Goal: Information Seeking & Learning: Learn about a topic

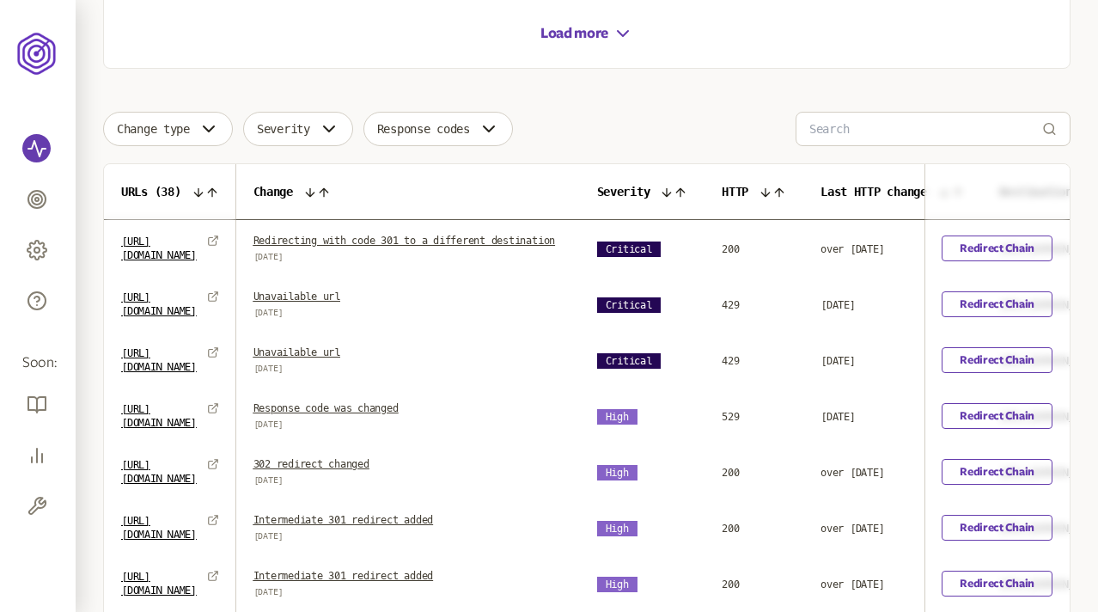
scroll to position [462, 0]
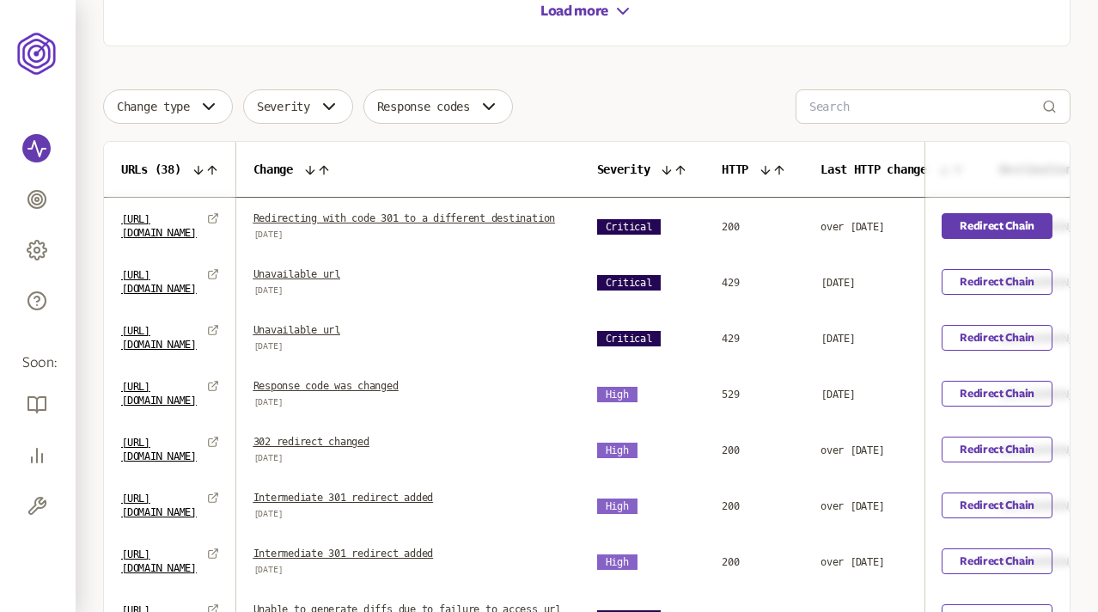
click at [1015, 235] on link "Redirect Chain" at bounding box center [997, 226] width 111 height 26
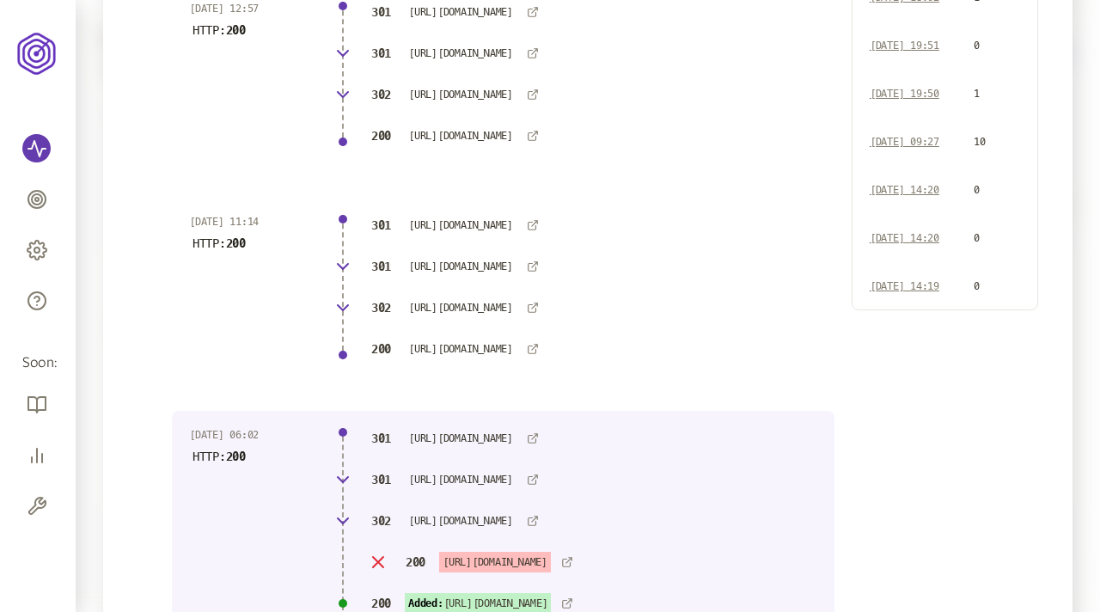
scroll to position [53, 0]
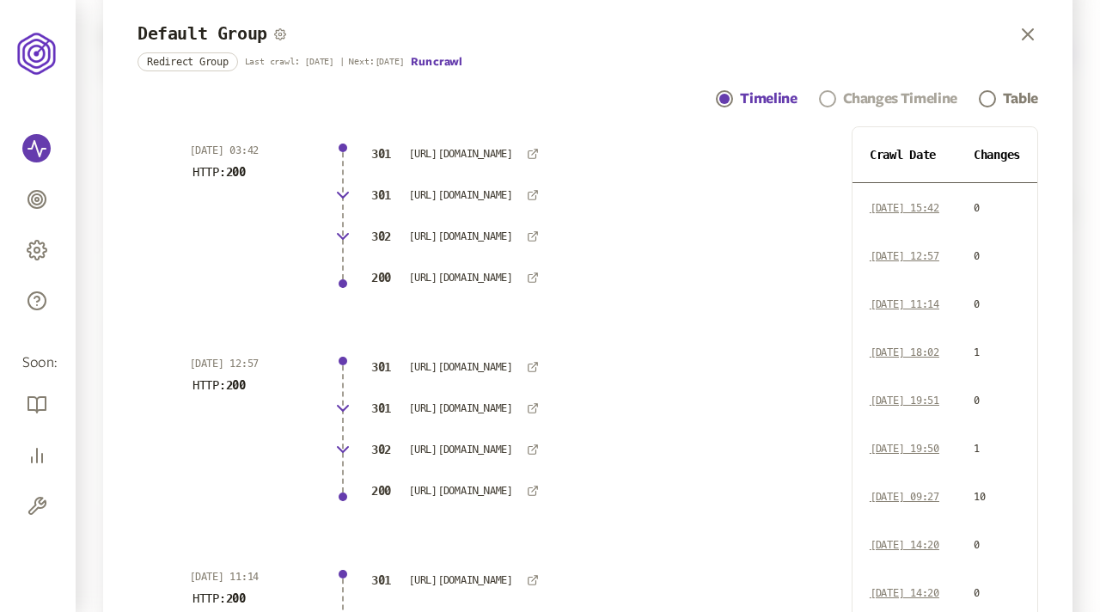
click at [884, 98] on div "Changes Timeline" at bounding box center [900, 98] width 114 height 21
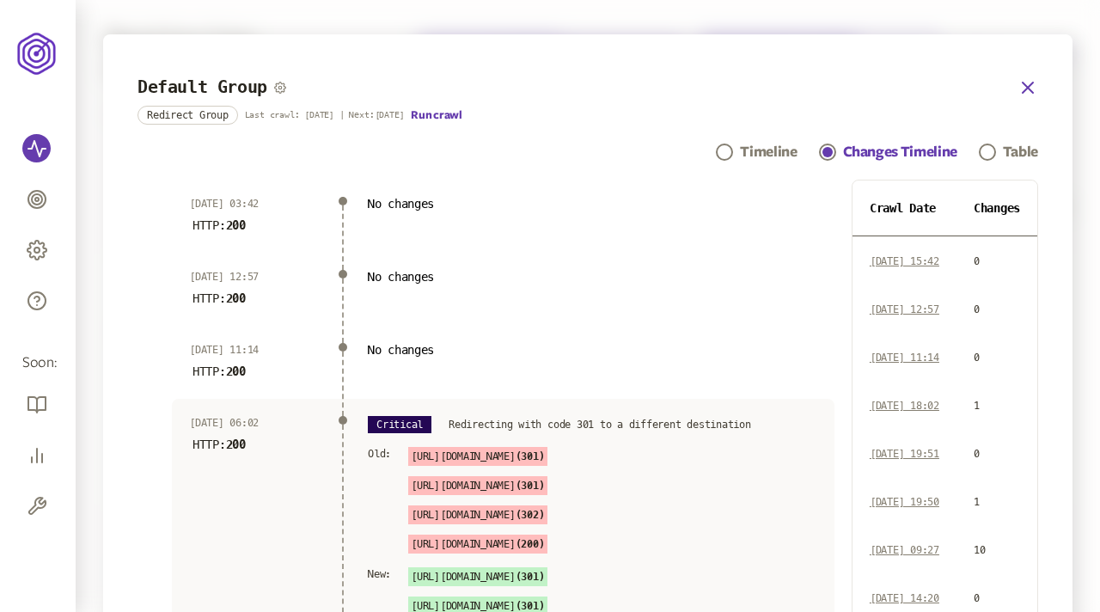
click at [1027, 86] on icon "button" at bounding box center [1027, 87] width 10 height 10
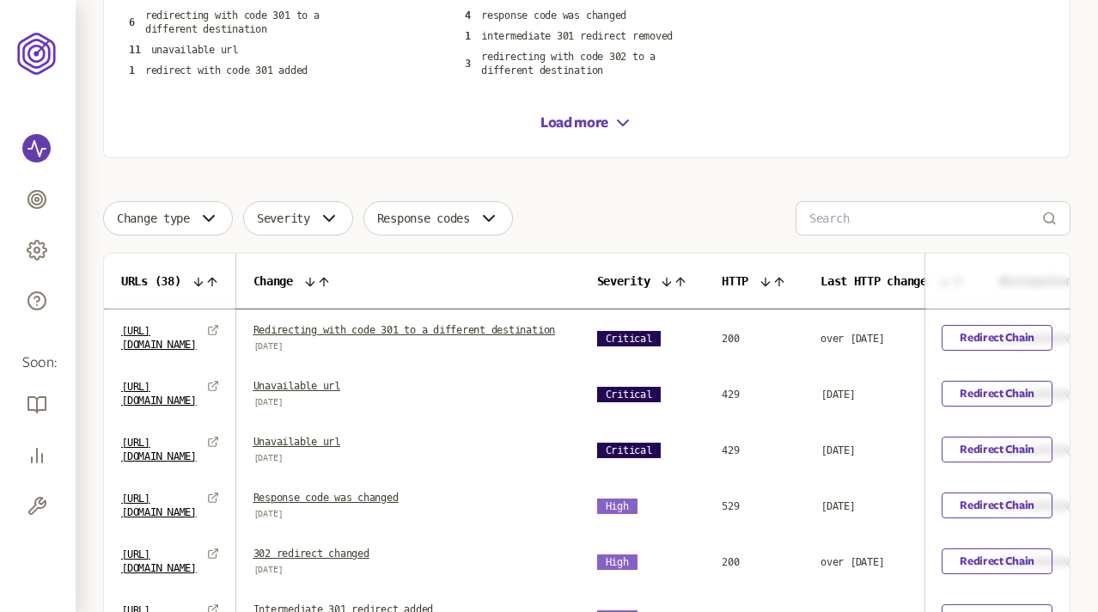
scroll to position [375, 0]
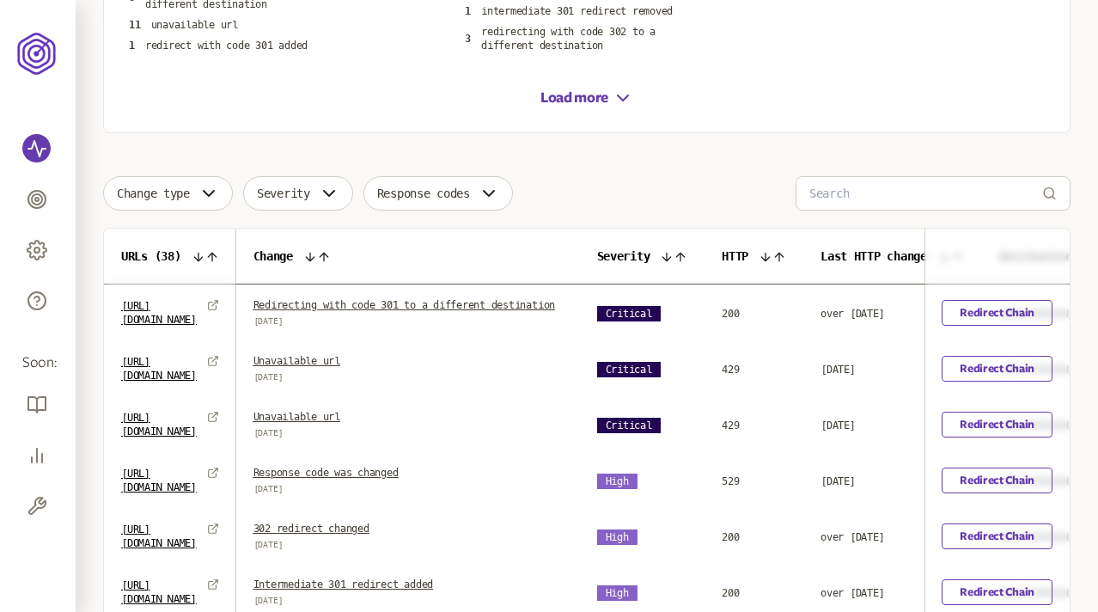
click at [340, 423] on link "Unavailable url" at bounding box center [296, 417] width 87 height 12
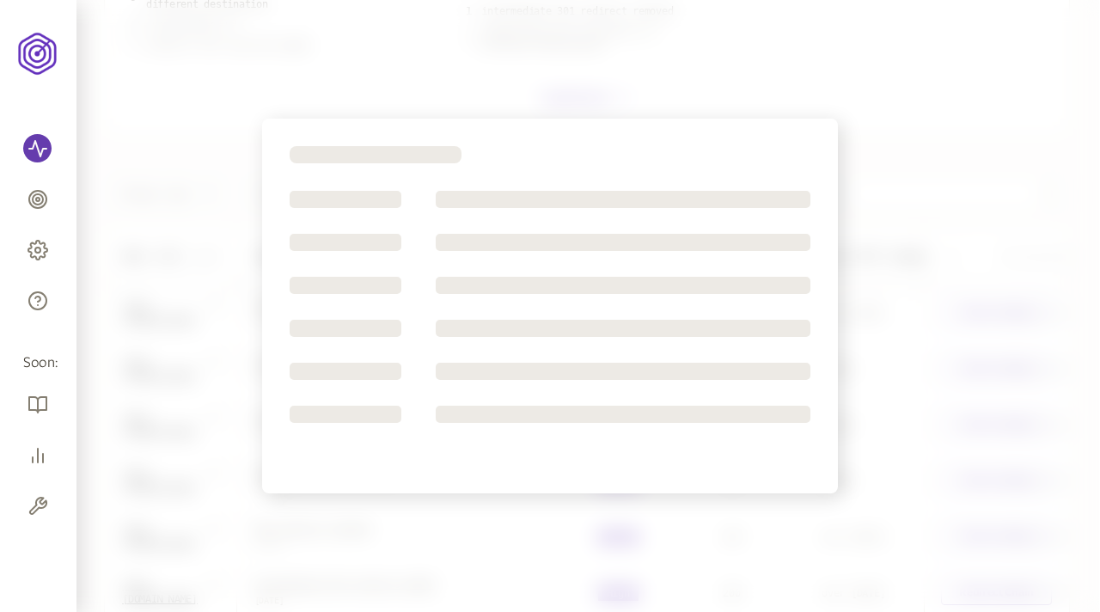
scroll to position [775, 0]
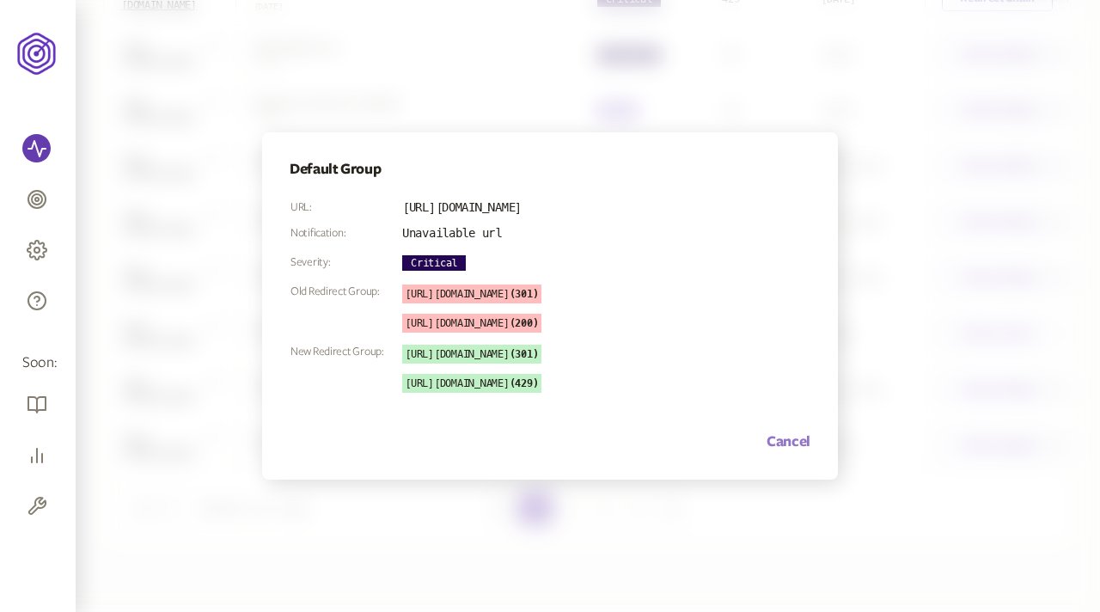
click at [784, 442] on button "Cancel" at bounding box center [788, 441] width 44 height 21
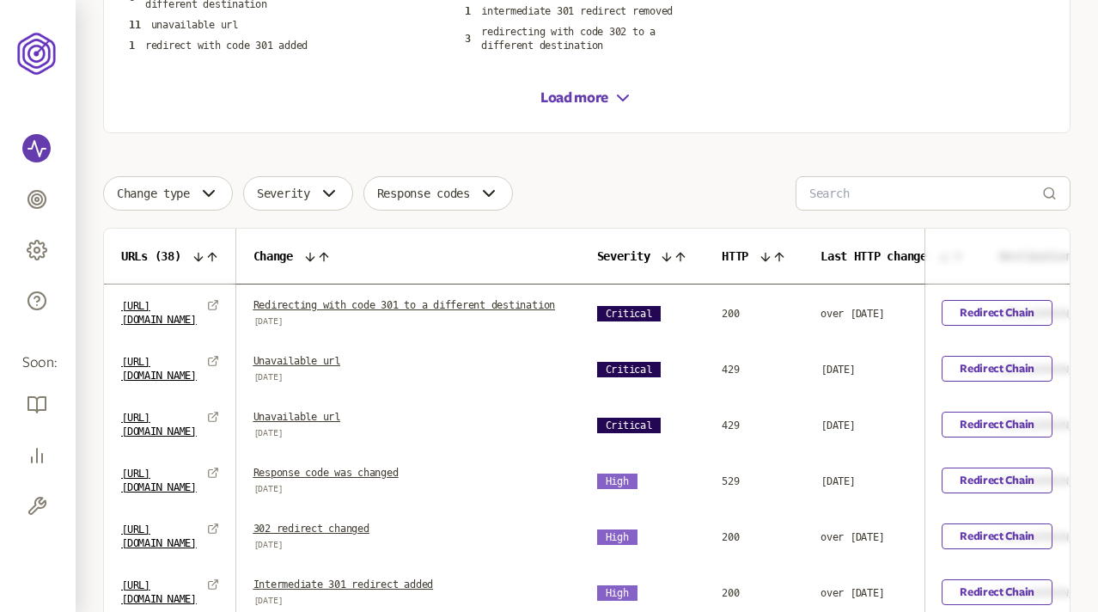
click at [435, 305] on link "Redirecting with code 301 to a different destination" at bounding box center [404, 305] width 302 height 12
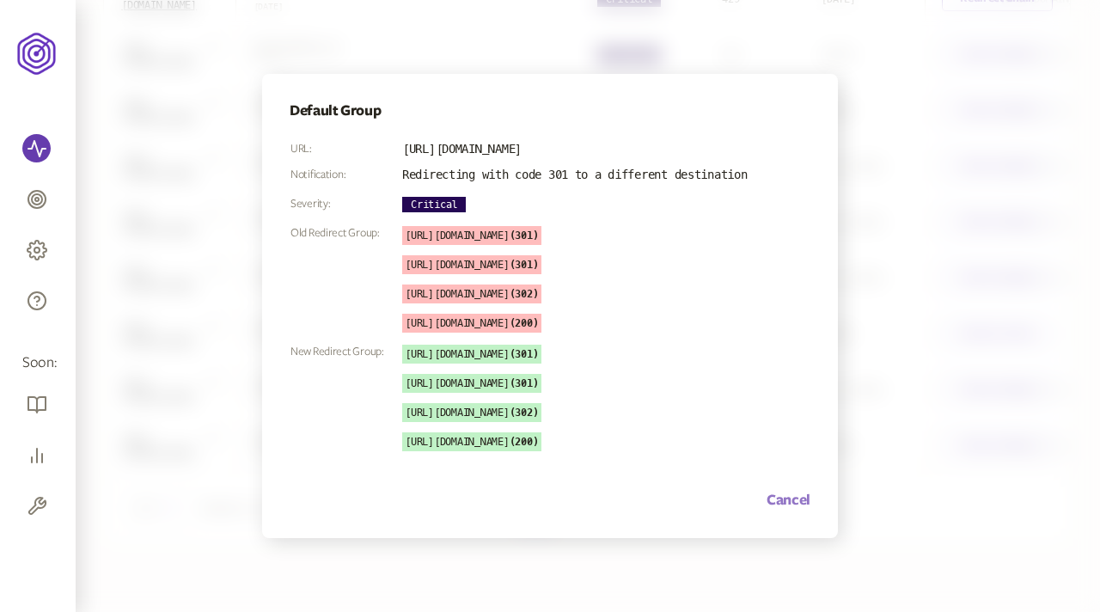
click at [793, 497] on button "Cancel" at bounding box center [788, 500] width 44 height 21
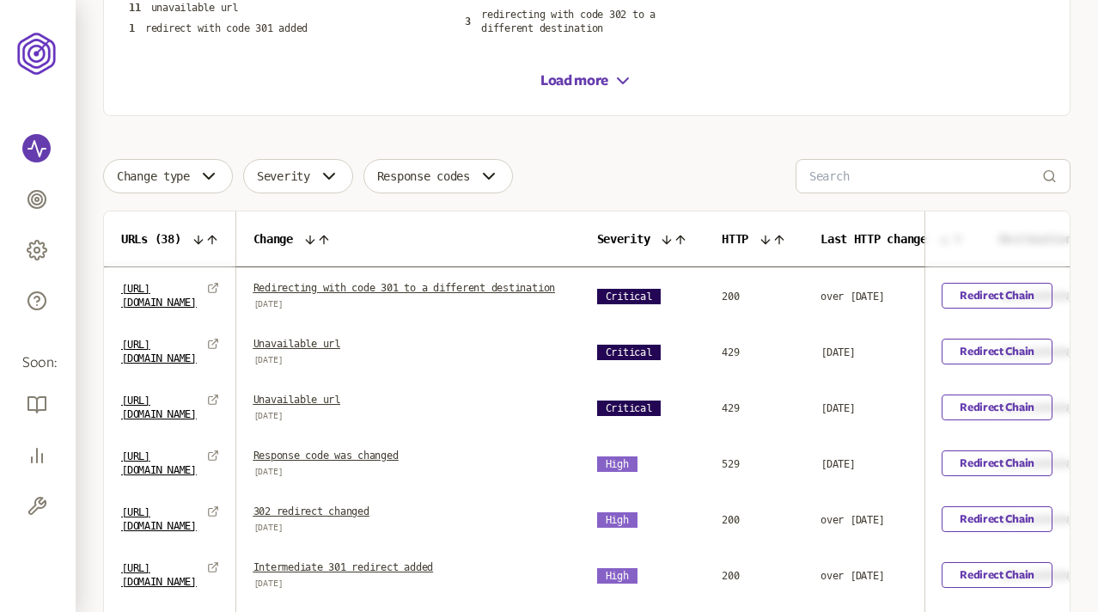
scroll to position [375, 0]
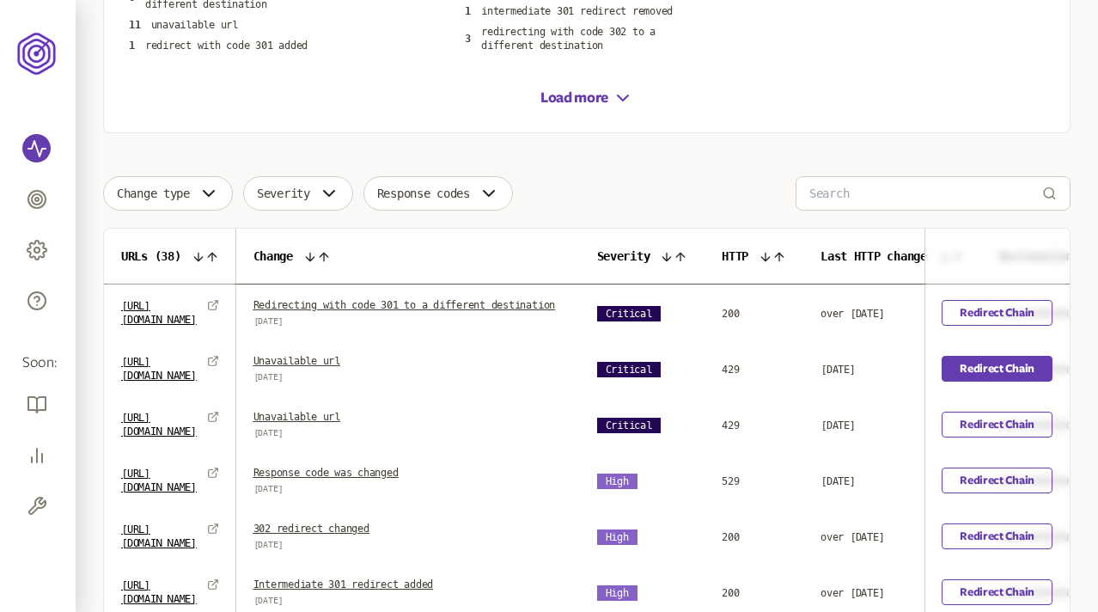
click at [993, 381] on link "Redirect Chain" at bounding box center [997, 369] width 111 height 26
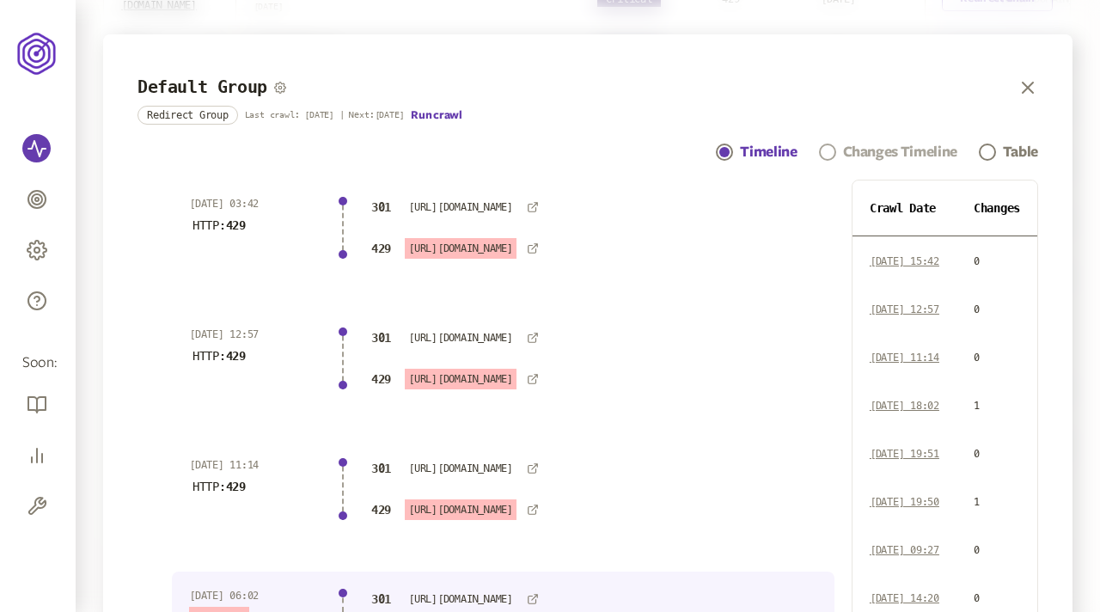
click at [908, 153] on div "Changes Timeline" at bounding box center [900, 152] width 114 height 21
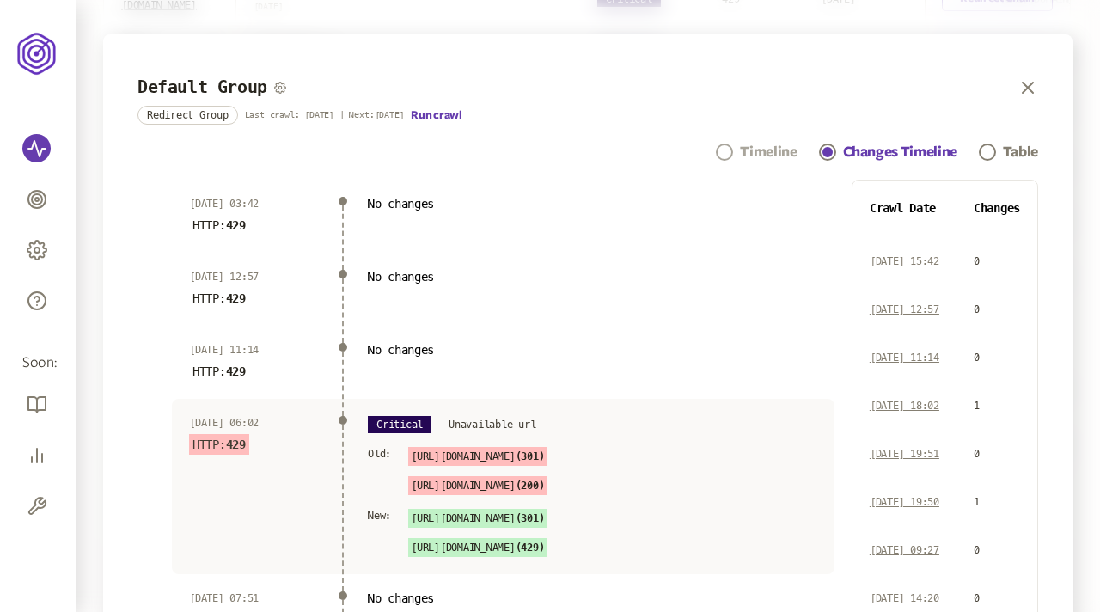
click at [759, 151] on div "Timeline" at bounding box center [768, 152] width 57 height 21
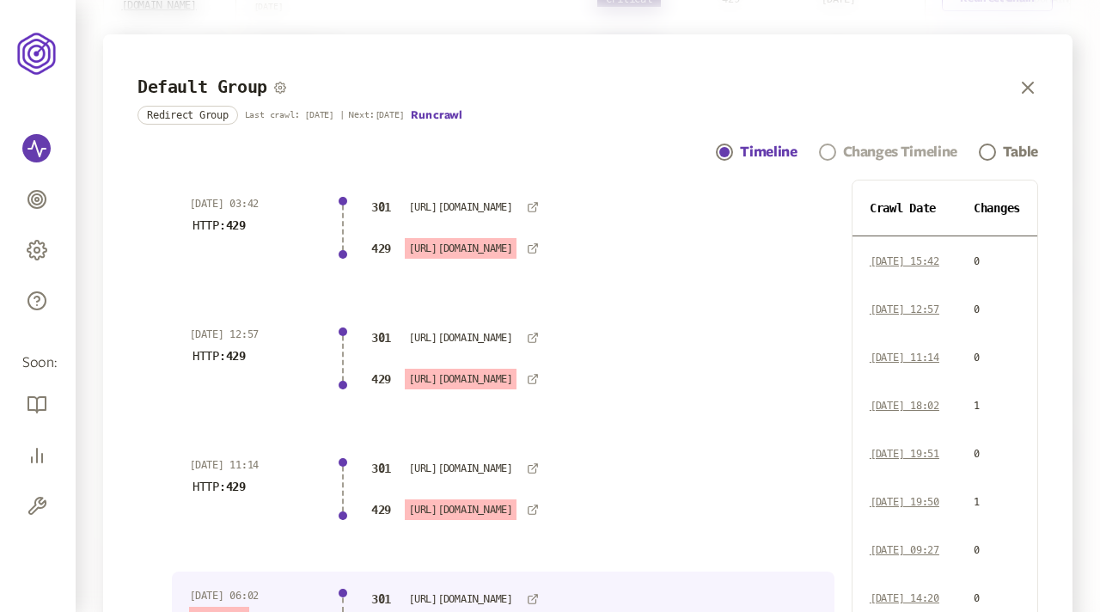
click at [905, 161] on div "Changes Timeline" at bounding box center [900, 152] width 114 height 21
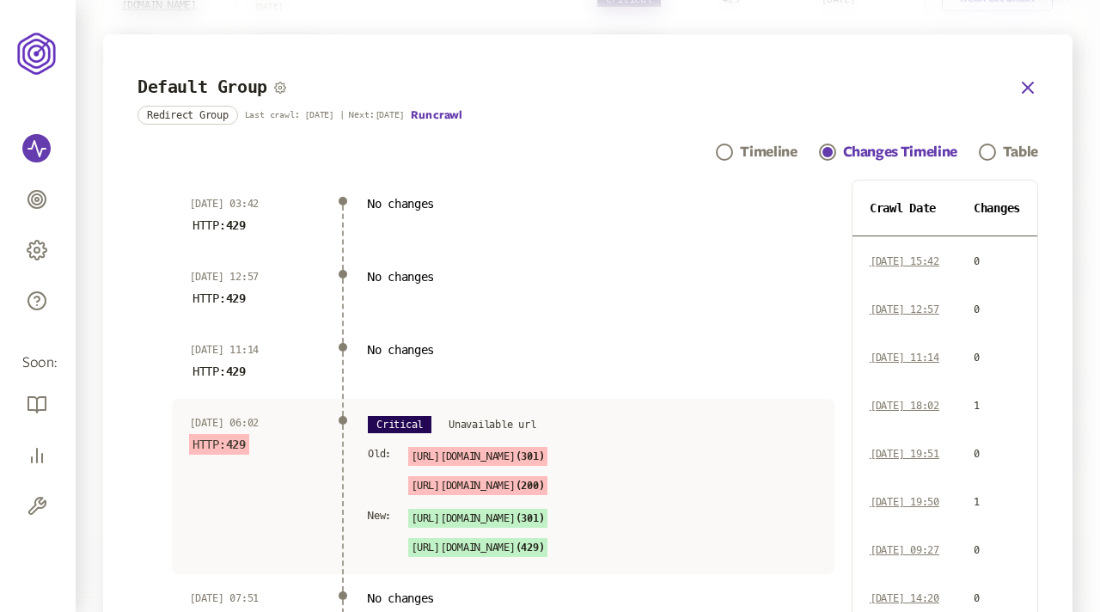
click at [1022, 88] on icon "button" at bounding box center [1027, 87] width 21 height 21
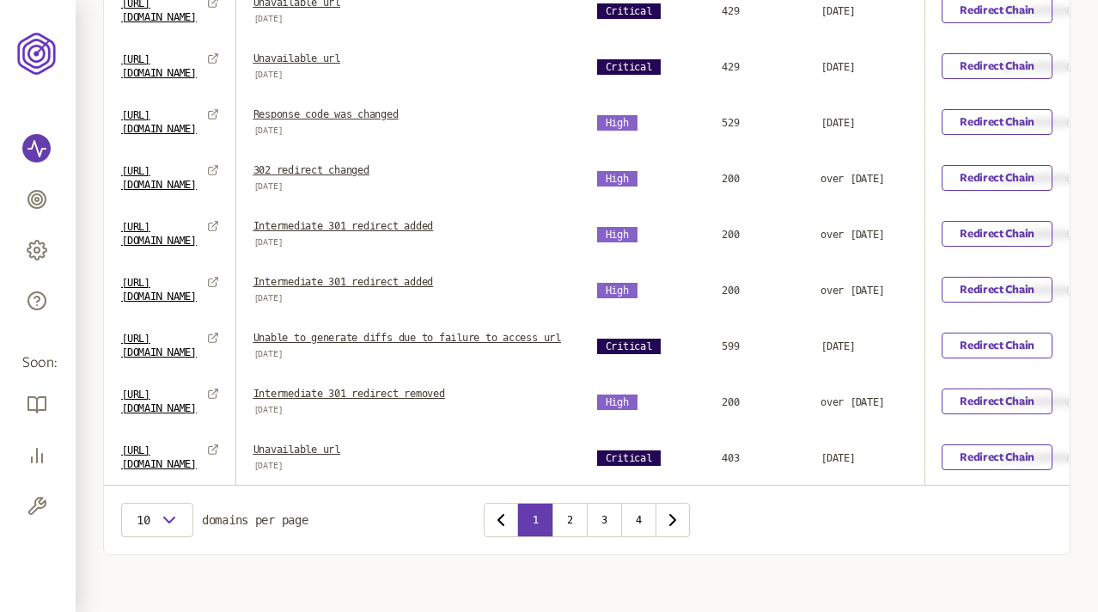
scroll to position [765, 0]
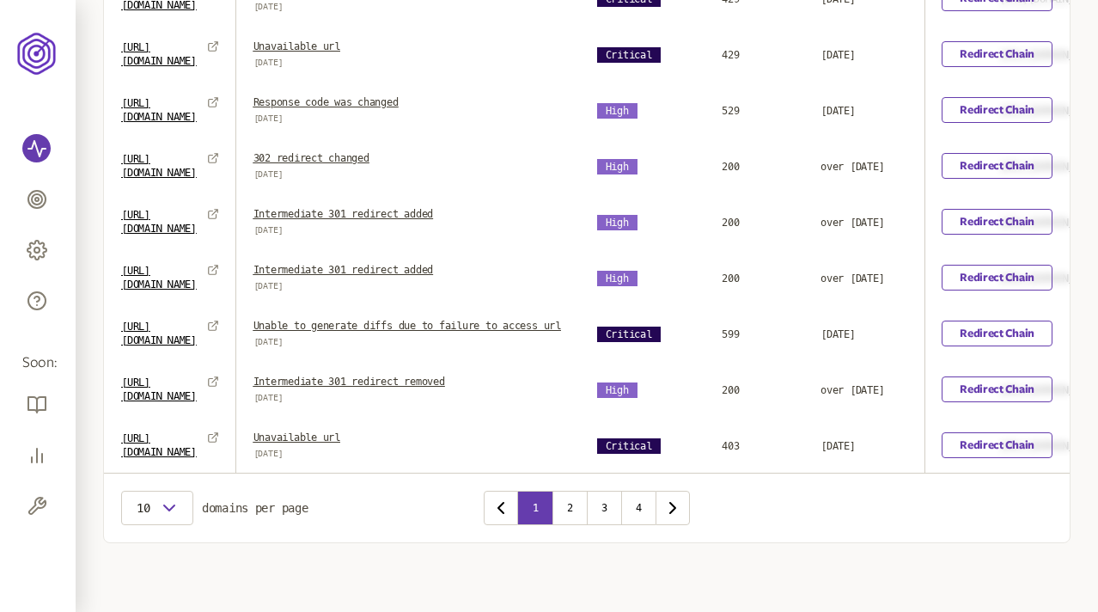
click at [434, 265] on link "Intermediate 301 redirect added" at bounding box center [343, 270] width 180 height 12
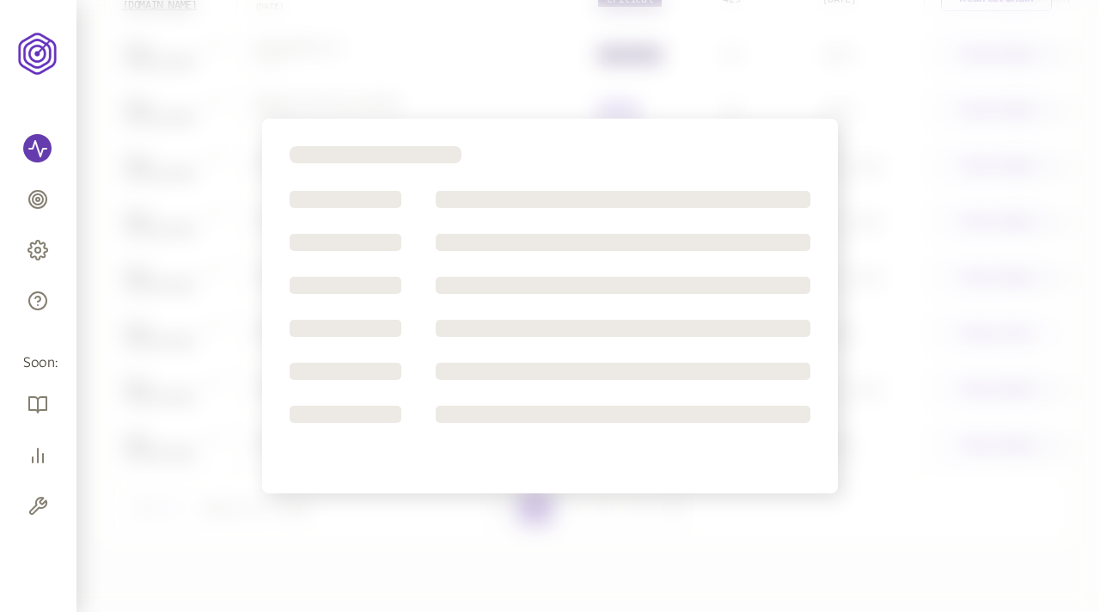
scroll to position [775, 0]
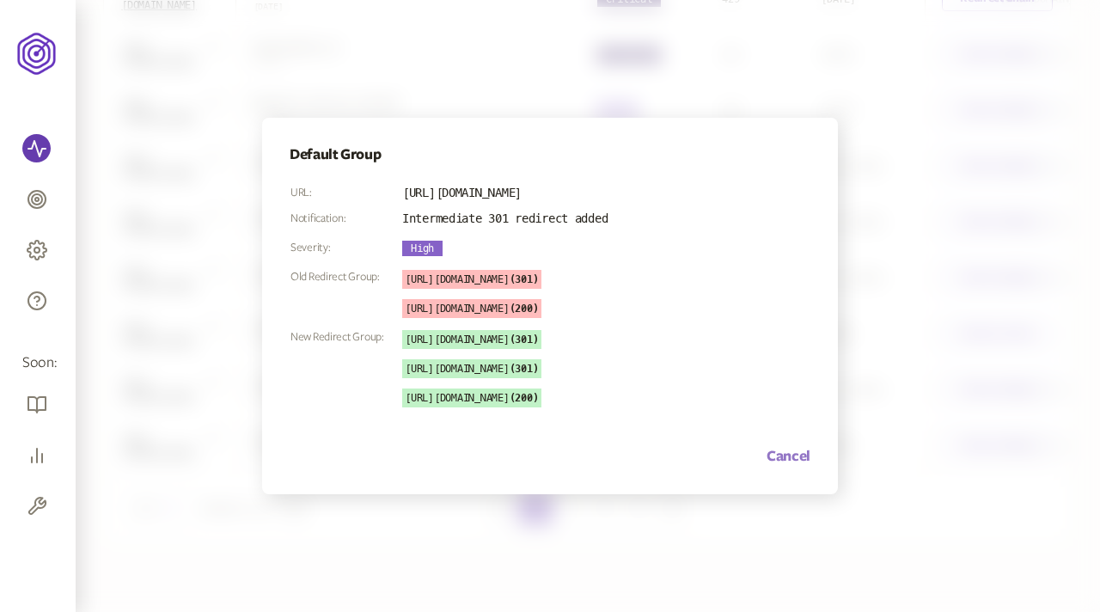
click at [790, 448] on button "Cancel" at bounding box center [788, 456] width 44 height 21
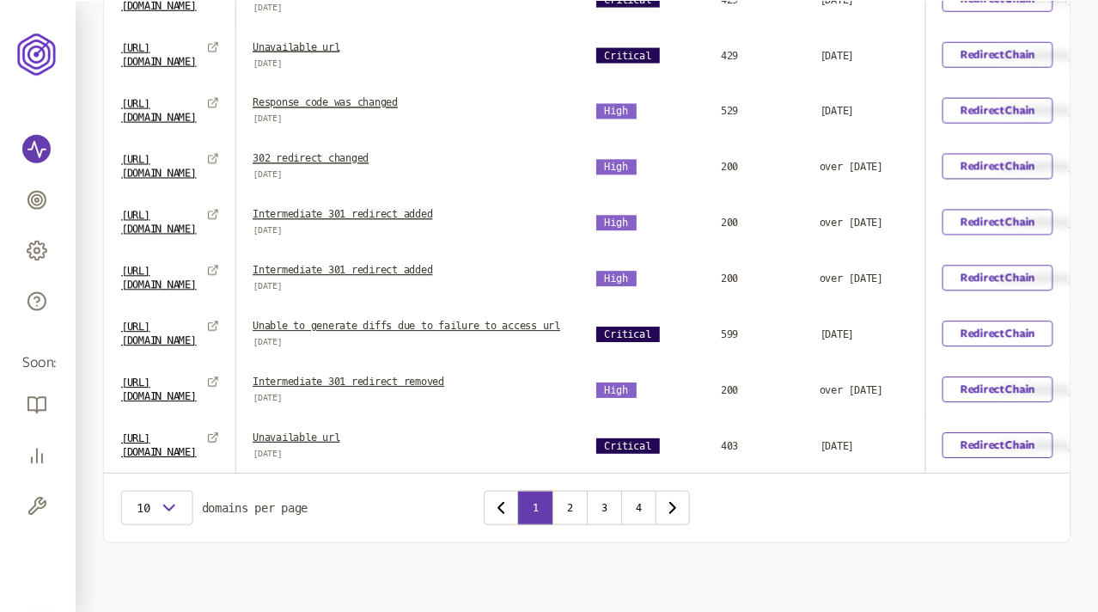
scroll to position [765, 0]
click at [988, 219] on link "Redirect Chain" at bounding box center [997, 222] width 111 height 26
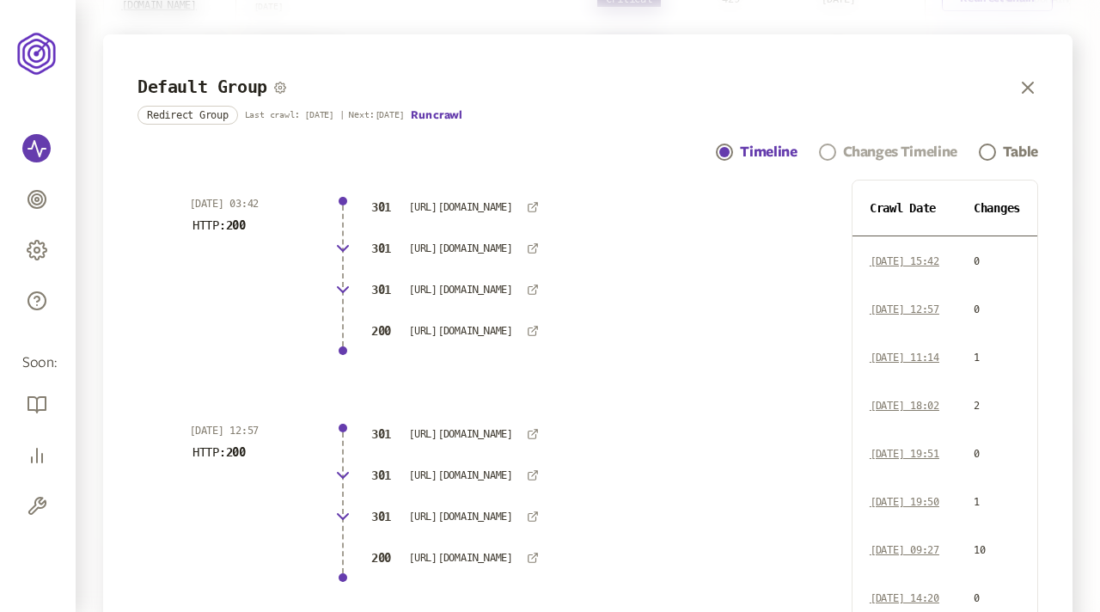
click at [881, 158] on div "Changes Timeline" at bounding box center [900, 152] width 114 height 21
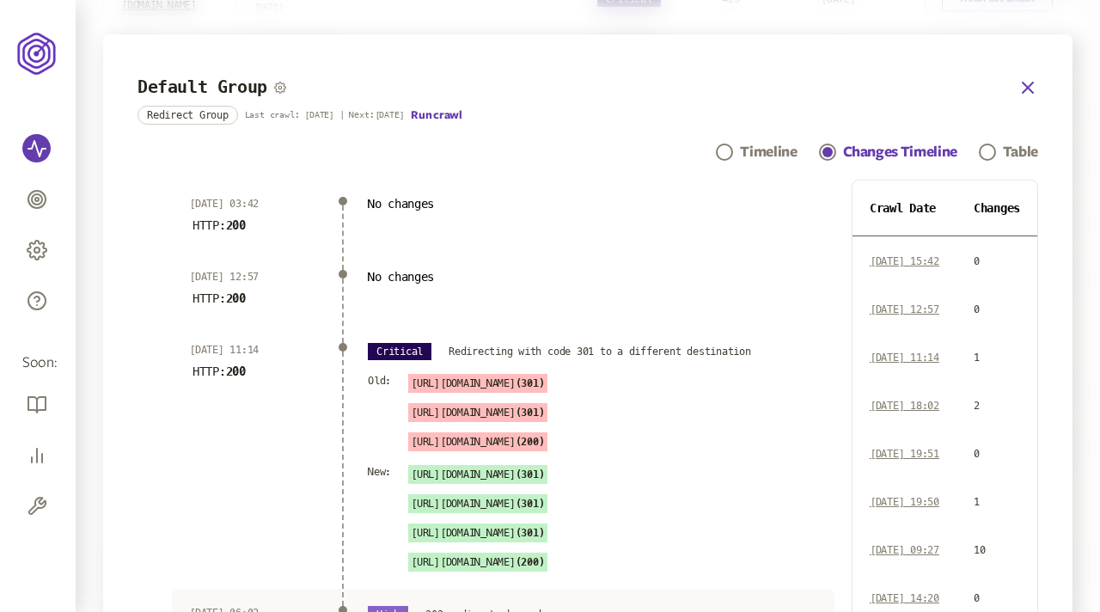
click at [1034, 82] on icon "button" at bounding box center [1027, 87] width 21 height 21
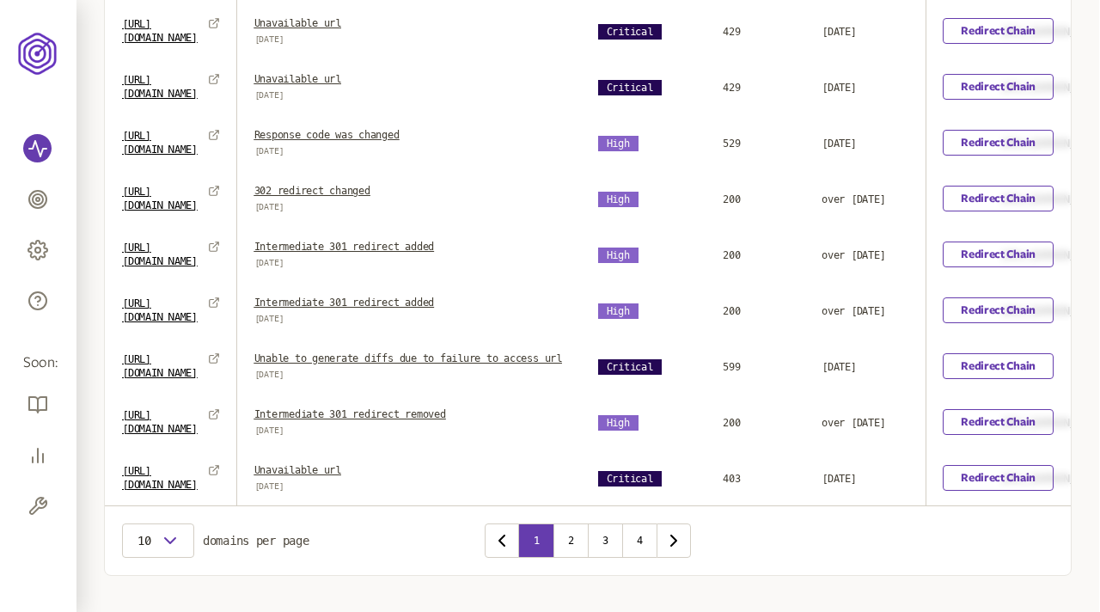
scroll to position [775, 0]
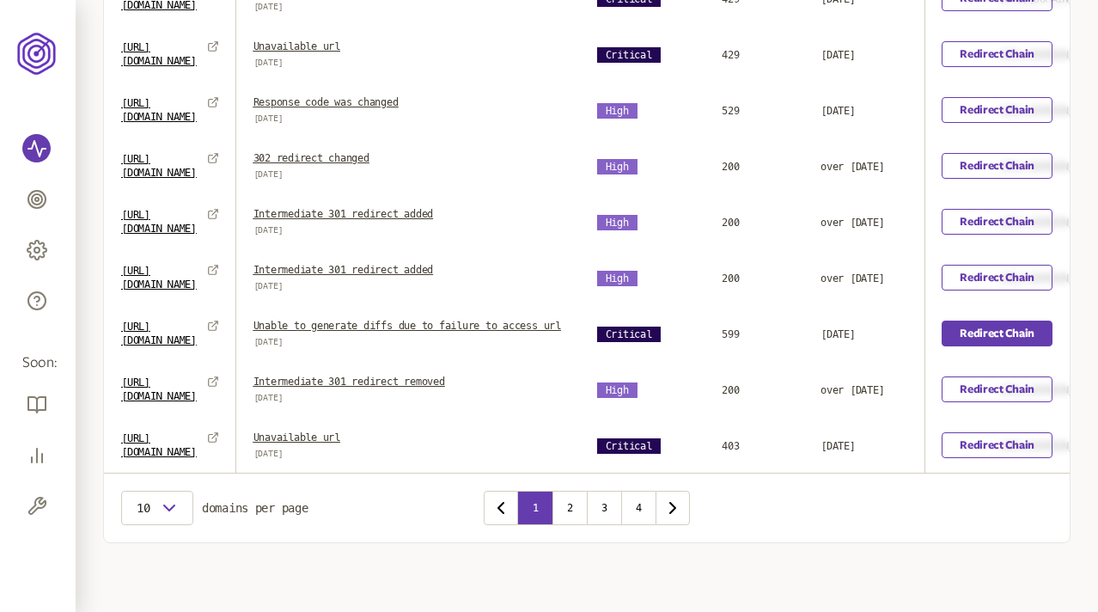
click at [995, 320] on link "Redirect Chain" at bounding box center [997, 333] width 111 height 26
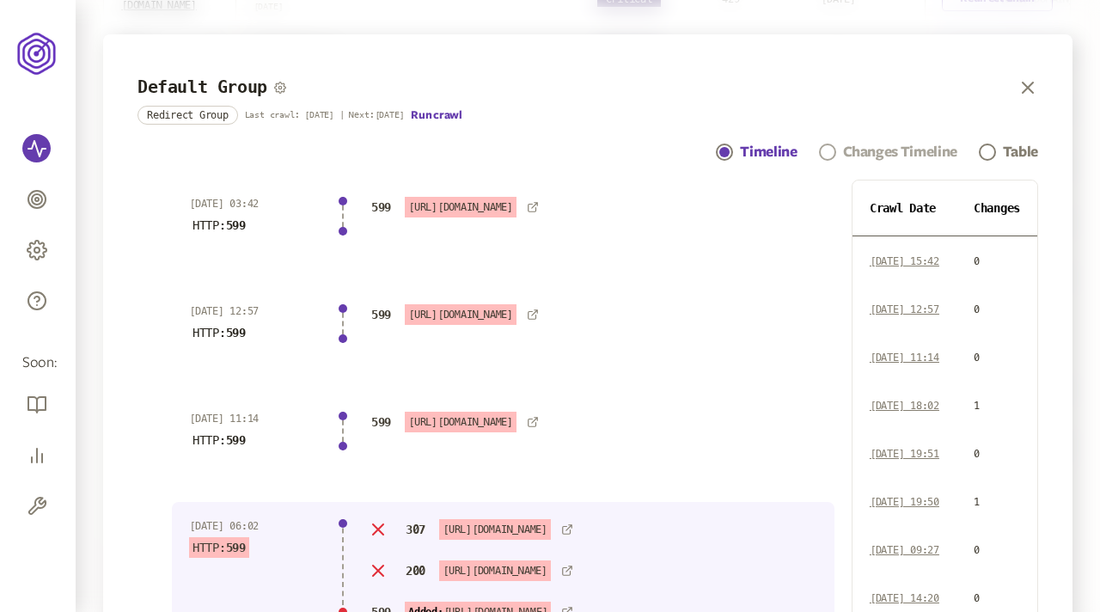
click at [893, 149] on div "Changes Timeline" at bounding box center [900, 152] width 114 height 21
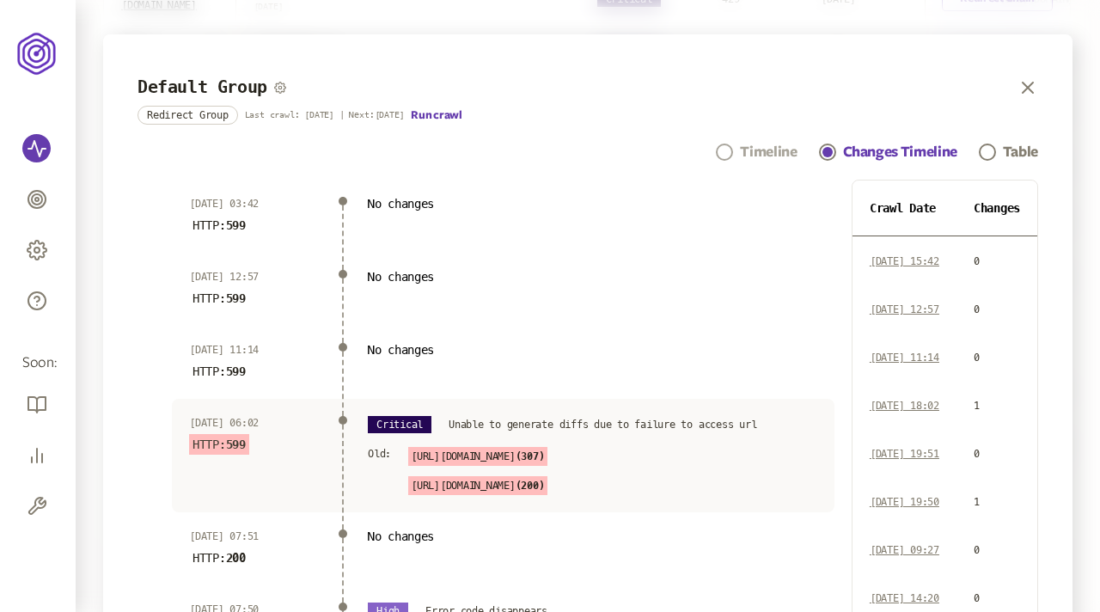
click at [772, 153] on div "Timeline" at bounding box center [768, 152] width 57 height 21
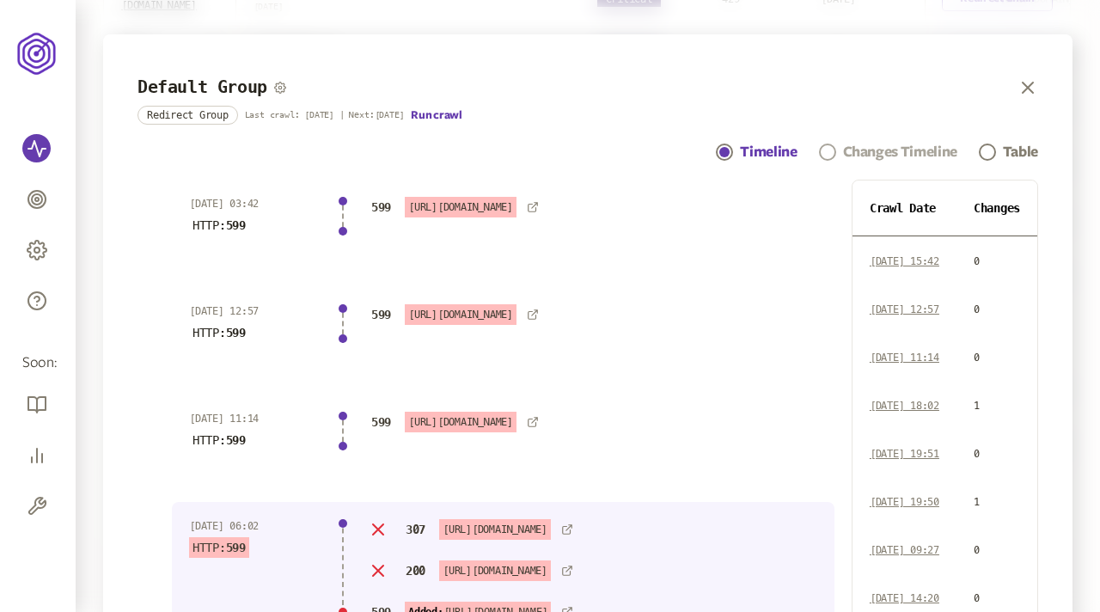
click at [892, 143] on div "Changes Timeline" at bounding box center [900, 152] width 114 height 21
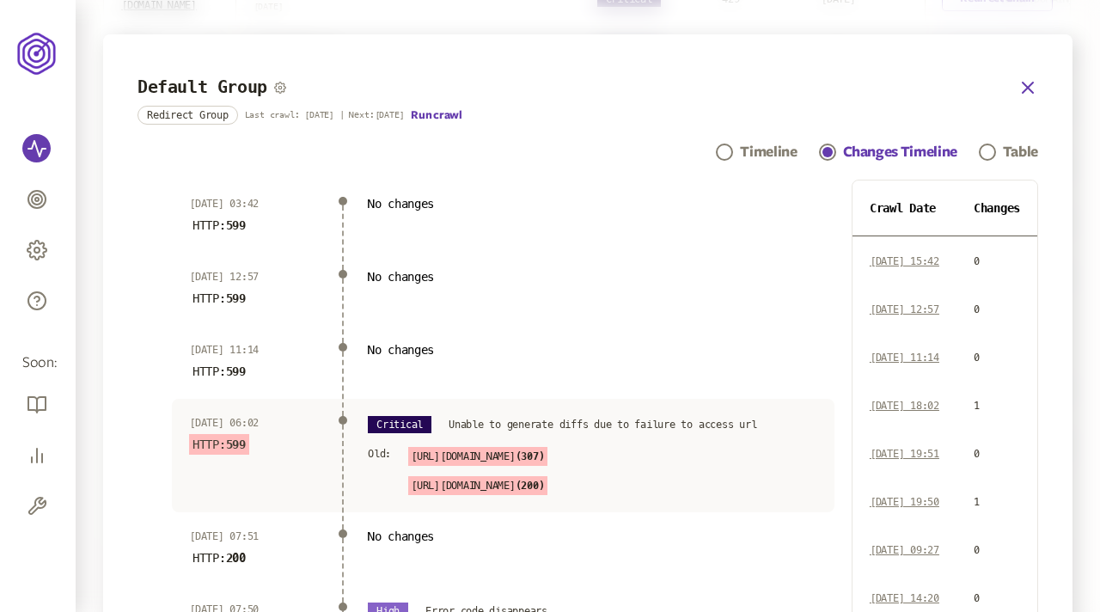
click at [1028, 82] on icon "button" at bounding box center [1027, 87] width 21 height 21
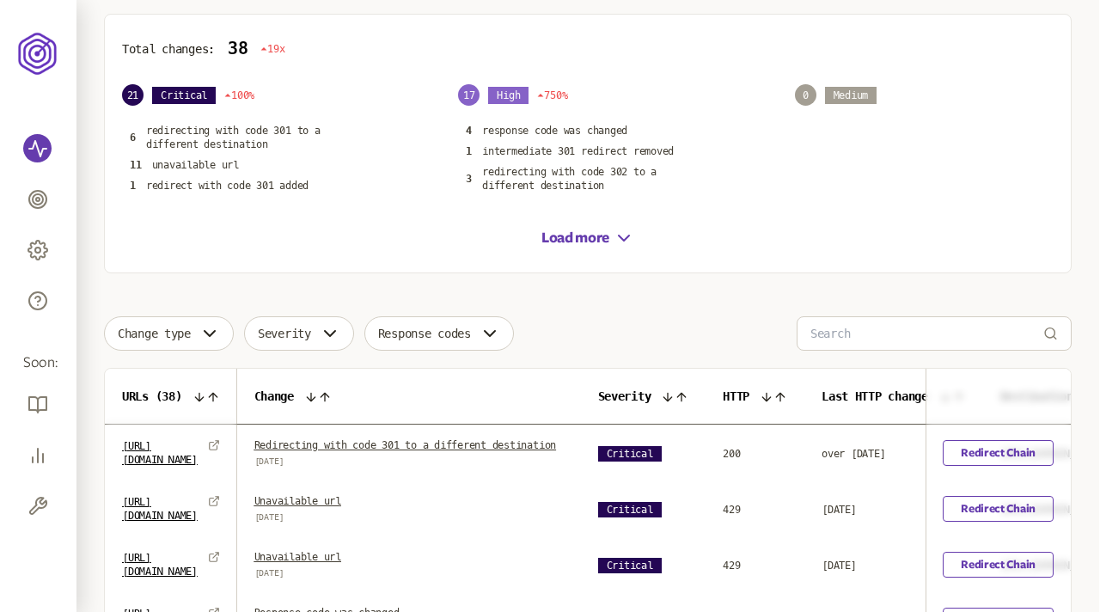
scroll to position [775, 0]
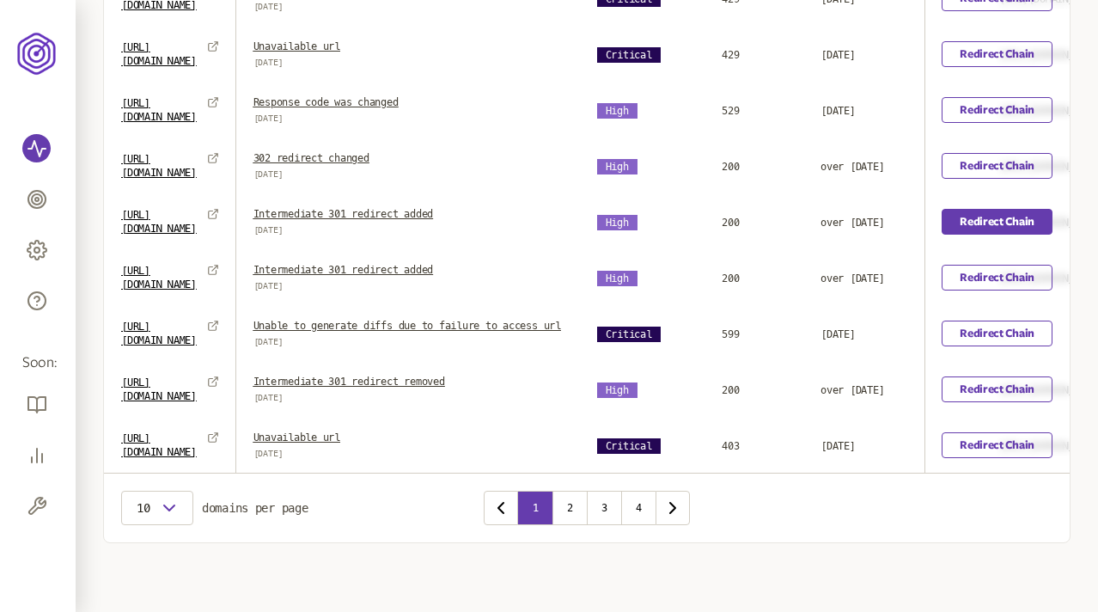
click at [979, 210] on link "Redirect Chain" at bounding box center [997, 222] width 111 height 26
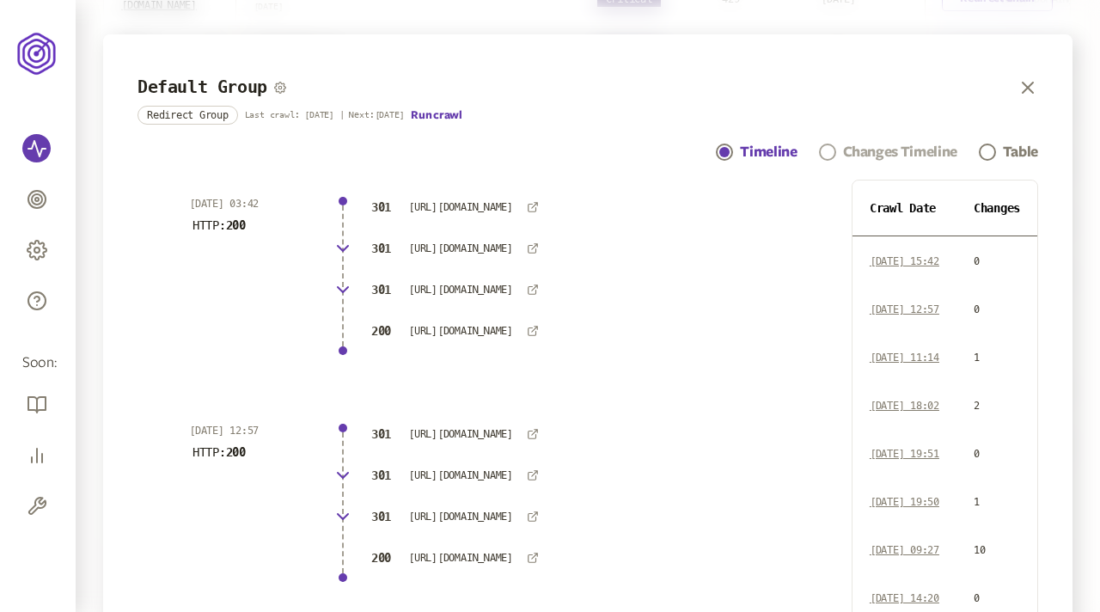
click at [837, 145] on link "Changes Timeline" at bounding box center [888, 152] width 138 height 21
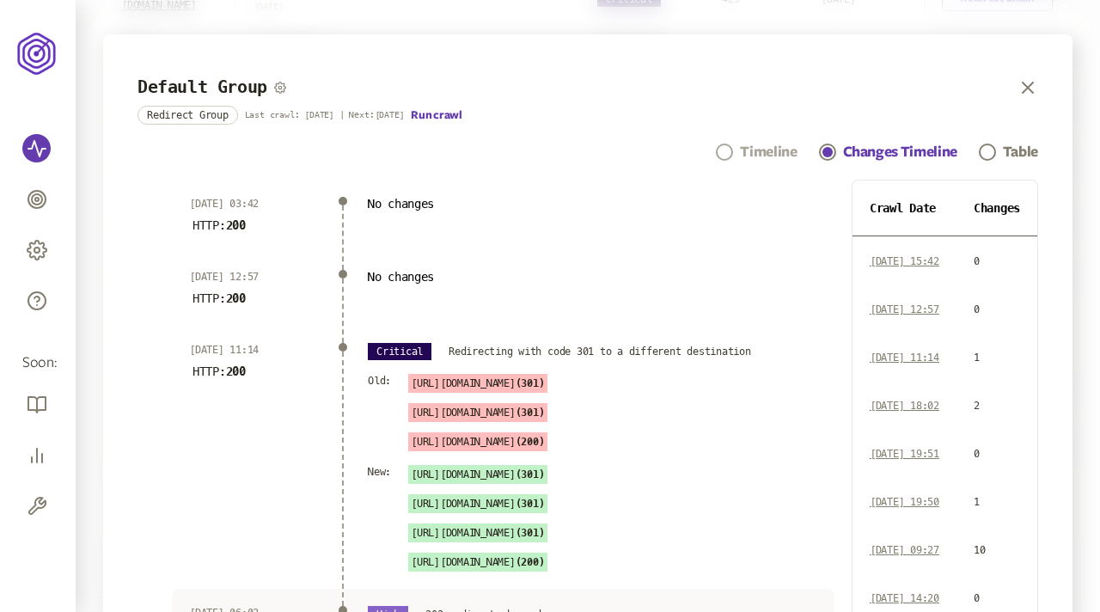
click at [776, 157] on div "Timeline" at bounding box center [768, 152] width 57 height 21
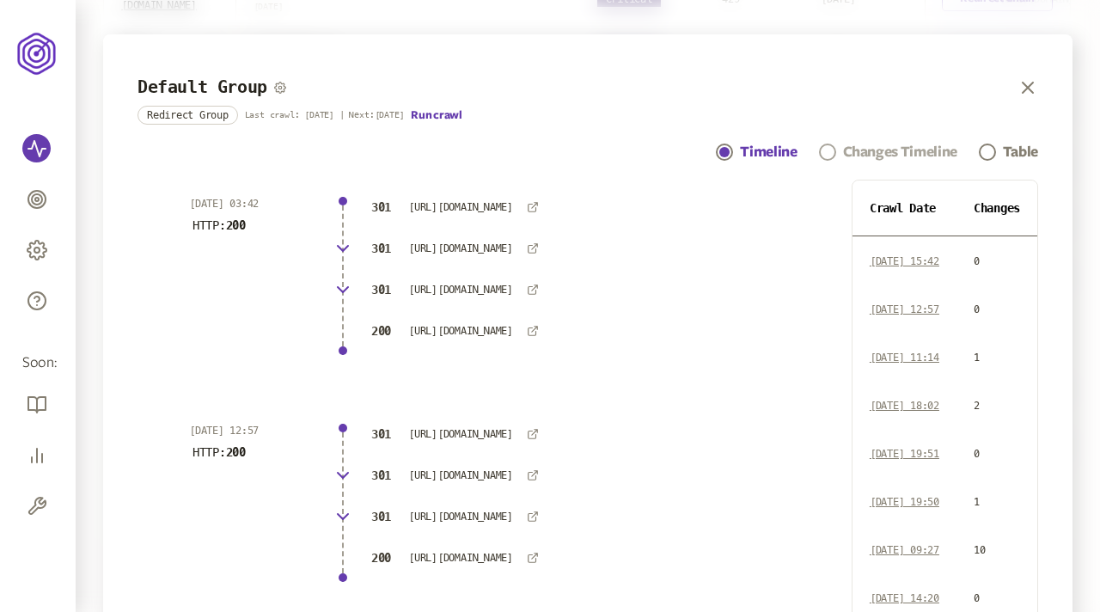
click at [869, 153] on div "Changes Timeline" at bounding box center [900, 152] width 114 height 21
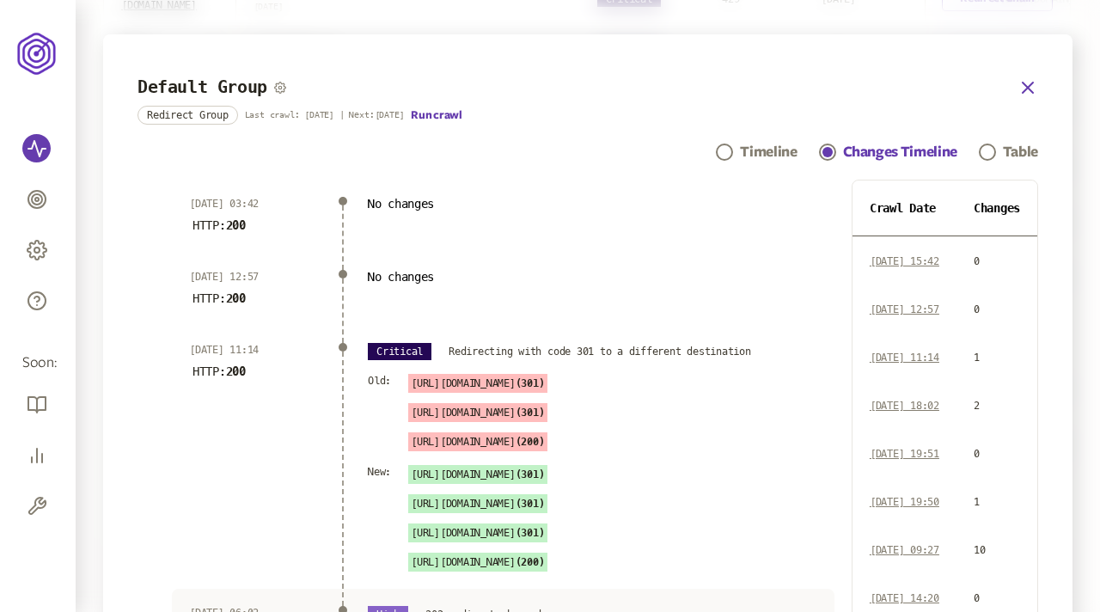
click at [1022, 88] on icon "button" at bounding box center [1027, 87] width 21 height 21
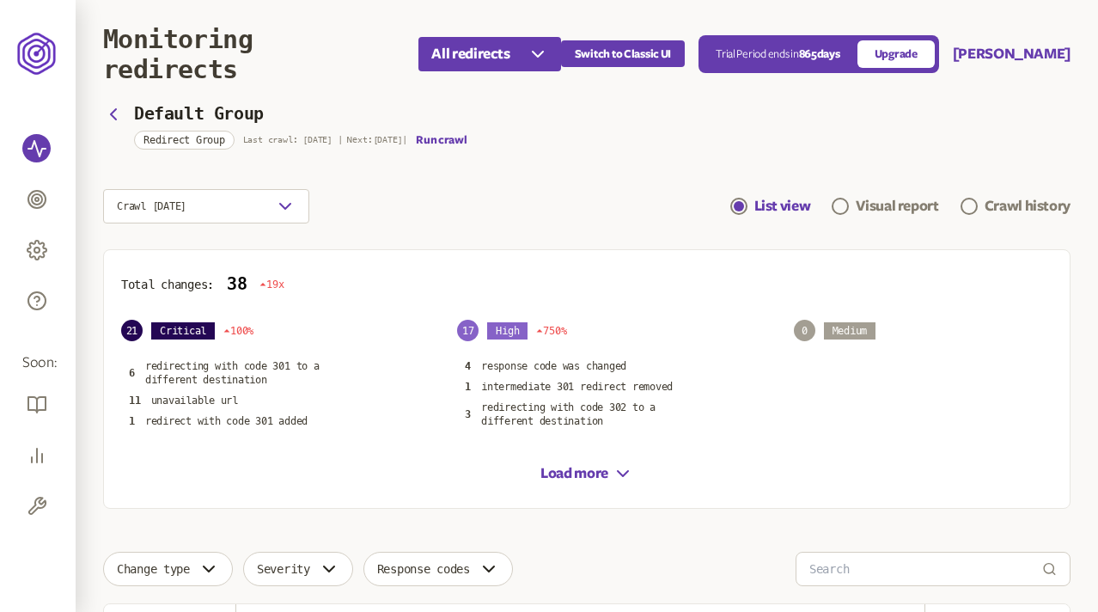
click at [619, 198] on div "Crawl 20th Aug 2025 List view Visual report Crawl history" at bounding box center [586, 206] width 967 height 34
click at [459, 178] on section "Default Group Redirect Group Last crawl: 5 Sep | Next: 23 Jul | Run crawl Crawl…" at bounding box center [586, 165] width 967 height 116
